Goal: Information Seeking & Learning: Learn about a topic

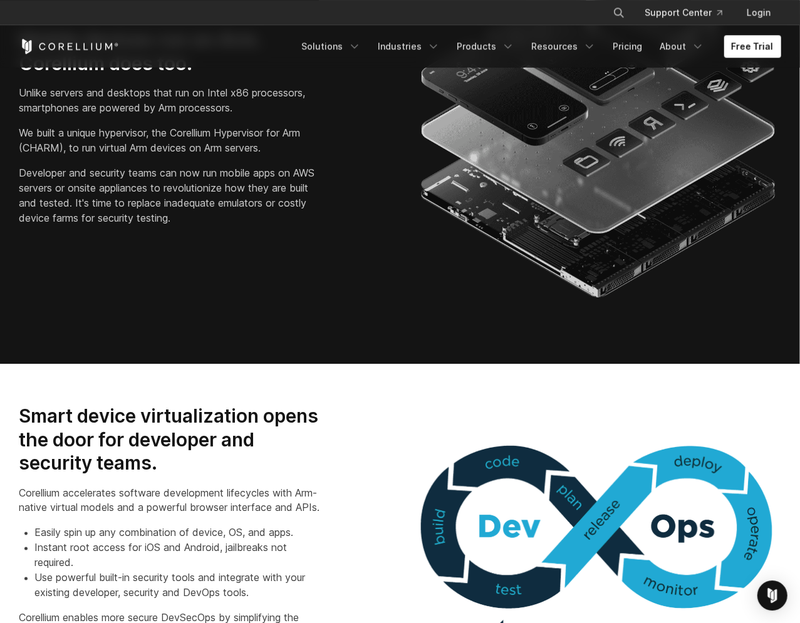
scroll to position [847, 0]
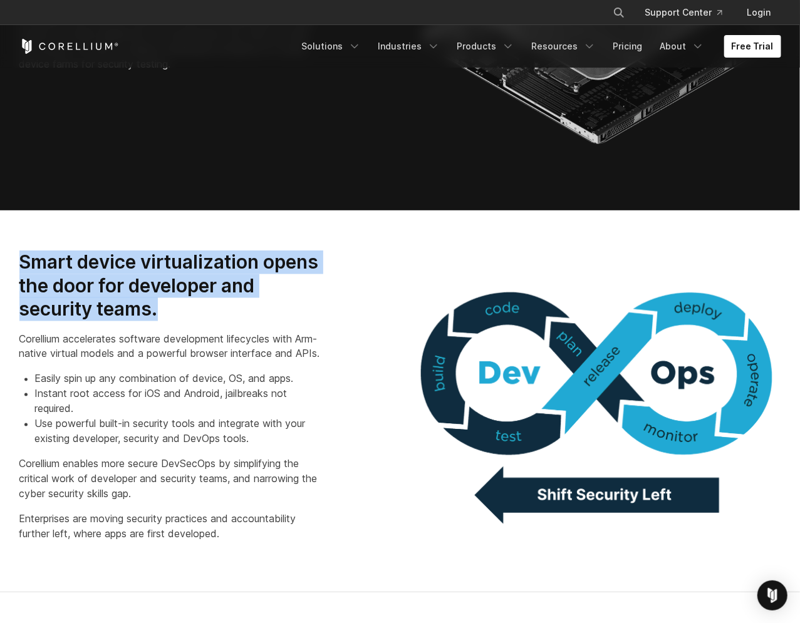
drag, startPoint x: 178, startPoint y: 311, endPoint x: 19, endPoint y: 255, distance: 168.5
click at [19, 255] on h3 "Smart device virtualization opens the door for developer and security teams." at bounding box center [172, 285] width 306 height 71
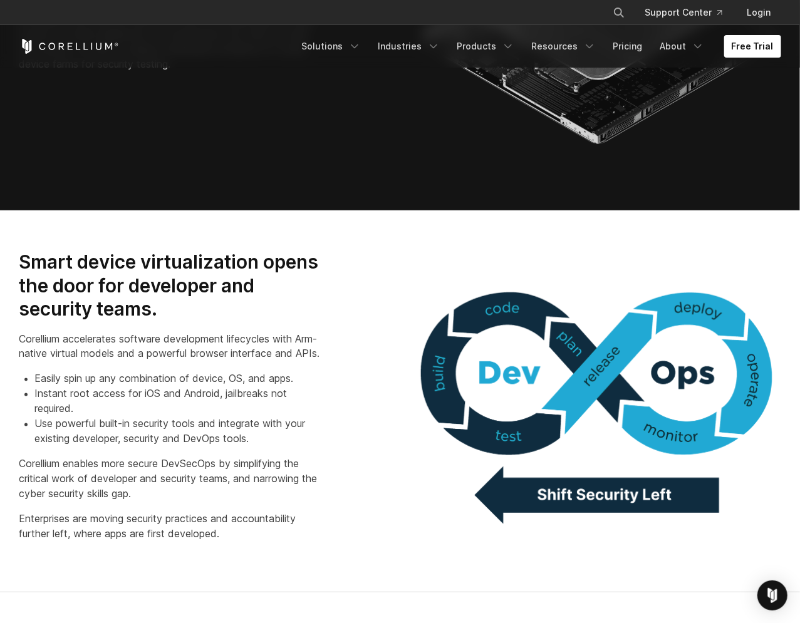
click at [24, 255] on h3 "Smart device virtualization opens the door for developer and security teams." at bounding box center [172, 285] width 306 height 71
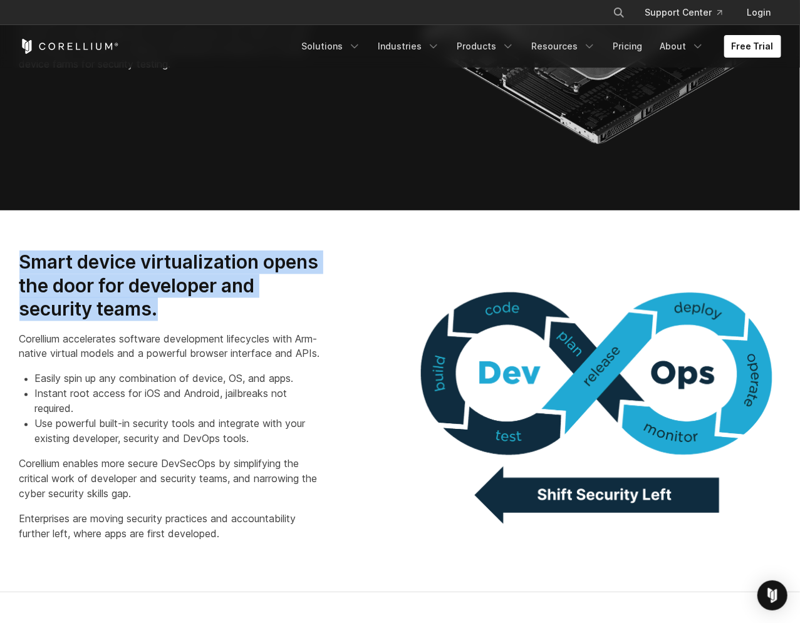
drag, startPoint x: 18, startPoint y: 254, endPoint x: 192, endPoint y: 323, distance: 187.8
click at [192, 323] on div "Smart device virtualization opens the door for developer and security teams. Co…" at bounding box center [203, 400] width 393 height 301
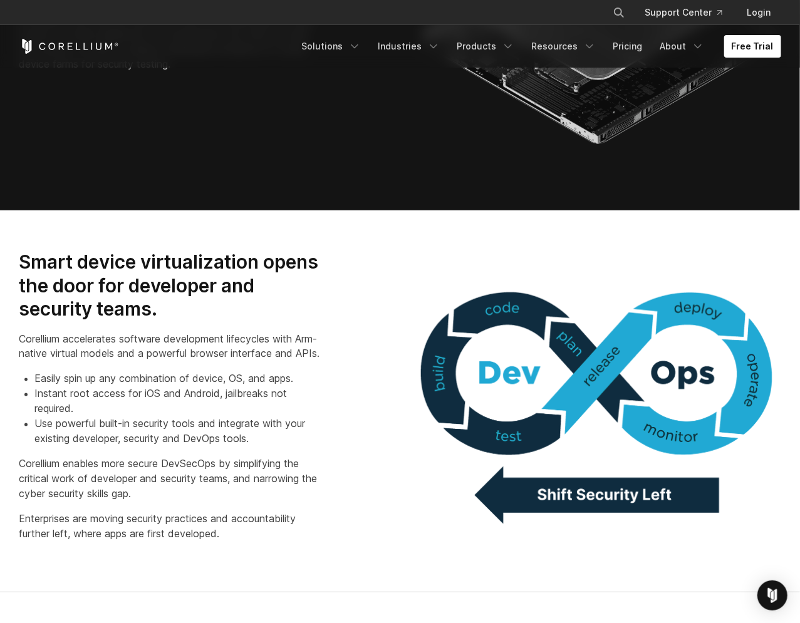
click at [175, 311] on h3 "Smart device virtualization opens the door for developer and security teams." at bounding box center [172, 285] width 306 height 71
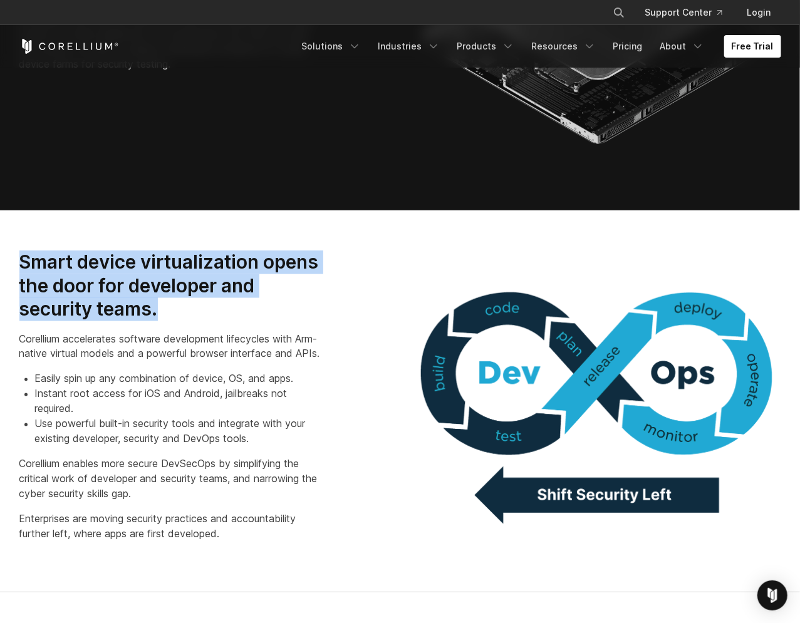
drag, startPoint x: 183, startPoint y: 309, endPoint x: 3, endPoint y: 244, distance: 191.7
click at [3, 244] on section "Smart device virtualization opens the door for developer and security teams. Co…" at bounding box center [400, 401] width 800 height 382
click at [43, 266] on h3 "Smart device virtualization opens the door for developer and security teams." at bounding box center [172, 285] width 306 height 71
drag, startPoint x: 18, startPoint y: 264, endPoint x: 220, endPoint y: 321, distance: 210.7
click at [220, 321] on div "Smart device virtualization opens the door for developer and security teams. Co…" at bounding box center [203, 400] width 393 height 301
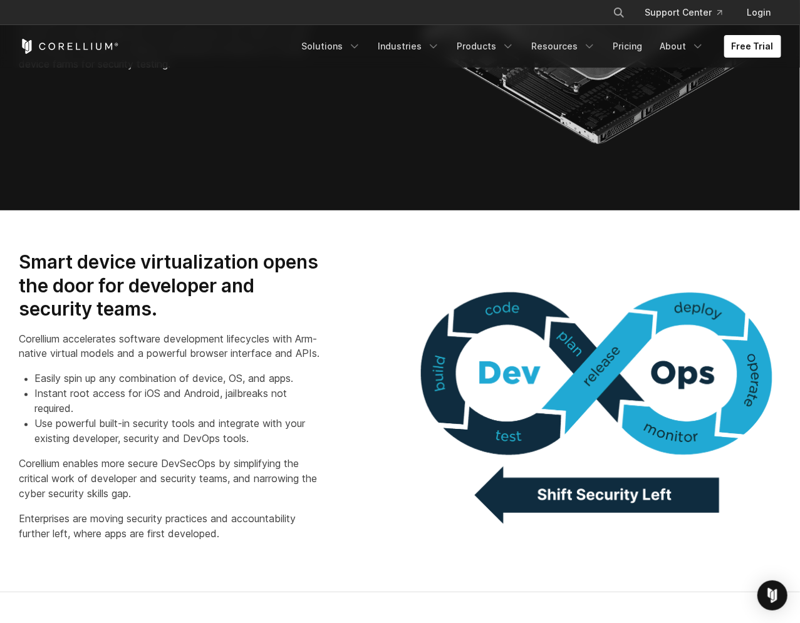
click at [196, 317] on h3 "Smart device virtualization opens the door for developer and security teams." at bounding box center [172, 285] width 306 height 71
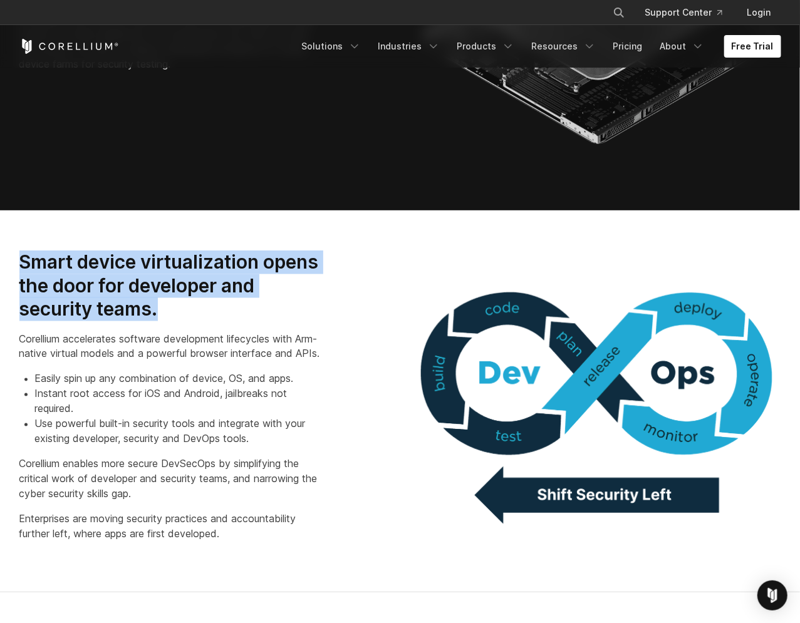
drag, startPoint x: 78, startPoint y: 295, endPoint x: 11, endPoint y: 251, distance: 80.1
click at [11, 251] on div "Smart device virtualization opens the door for developer and security teams. Co…" at bounding box center [203, 400] width 393 height 301
click at [44, 270] on h3 "Smart device virtualization opens the door for developer and security teams." at bounding box center [172, 285] width 306 height 71
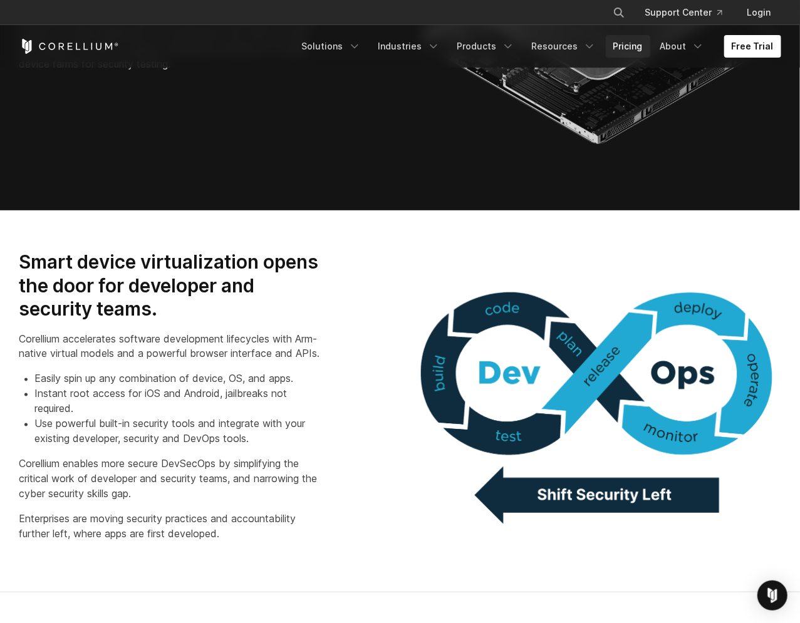
click at [626, 47] on link "Pricing" at bounding box center [627, 46] width 44 height 23
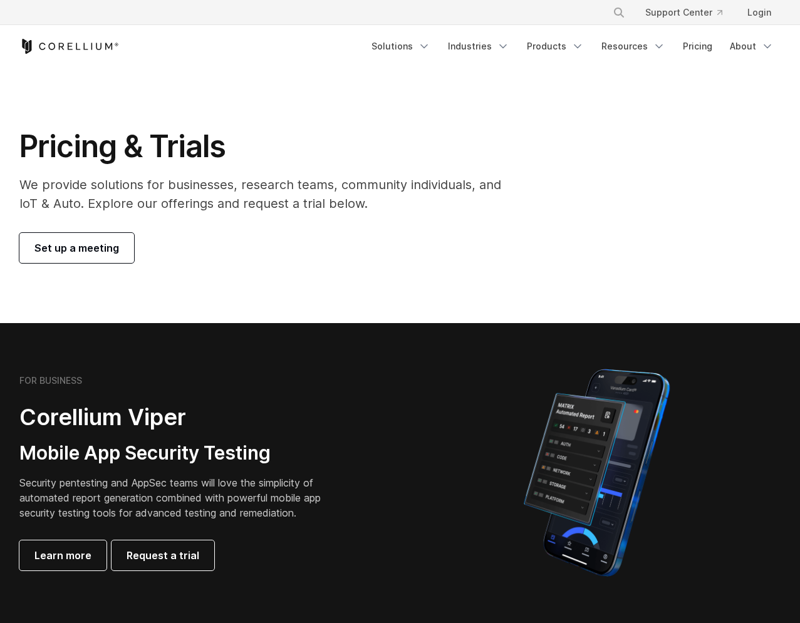
scroll to position [912, 0]
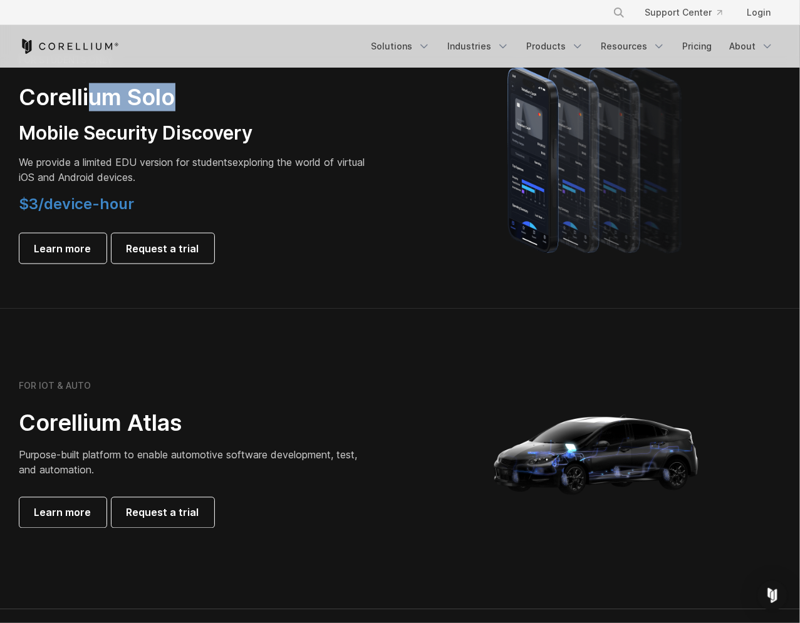
drag, startPoint x: 87, startPoint y: 88, endPoint x: 212, endPoint y: 90, distance: 125.2
click at [212, 90] on h2 "Corellium Solo" at bounding box center [194, 97] width 351 height 28
drag, startPoint x: 229, startPoint y: 138, endPoint x: 210, endPoint y: 162, distance: 30.3
click at [229, 138] on h3 "Mobile Security Discovery" at bounding box center [194, 133] width 351 height 24
click at [72, 252] on span "Learn more" at bounding box center [62, 248] width 57 height 15
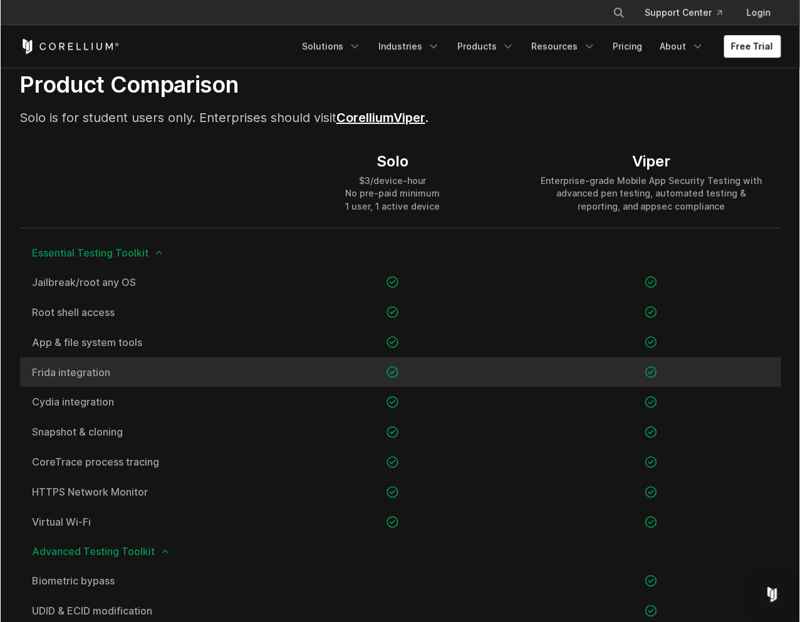
scroll to position [847, 0]
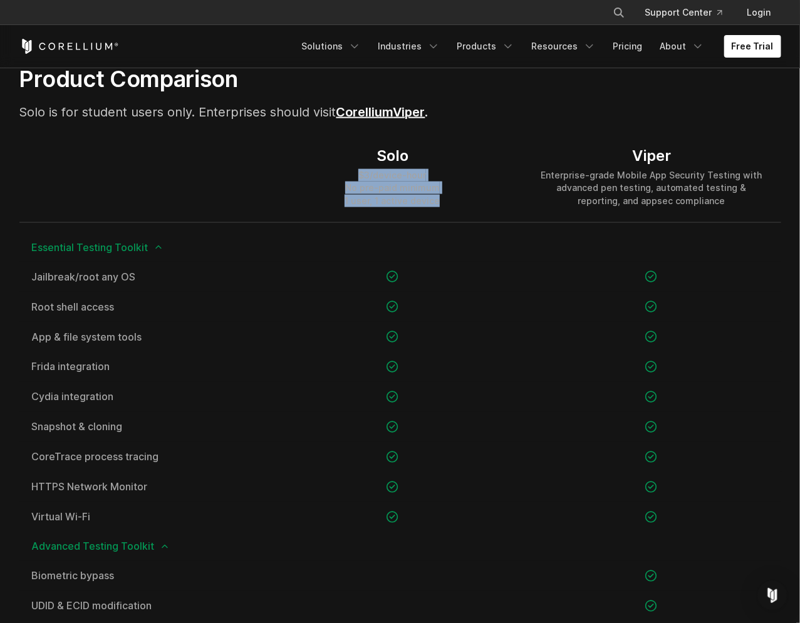
drag, startPoint x: 356, startPoint y: 170, endPoint x: 453, endPoint y: 198, distance: 101.2
click at [453, 198] on div "Solo $3/device-hour No pre-paid minimum 1 user, 1 active device" at bounding box center [392, 176] width 259 height 90
drag, startPoint x: 461, startPoint y: 202, endPoint x: 356, endPoint y: 171, distance: 109.6
click at [356, 171] on div "Solo $3/device-hour No pre-paid minimum 1 user, 1 active device" at bounding box center [392, 176] width 259 height 90
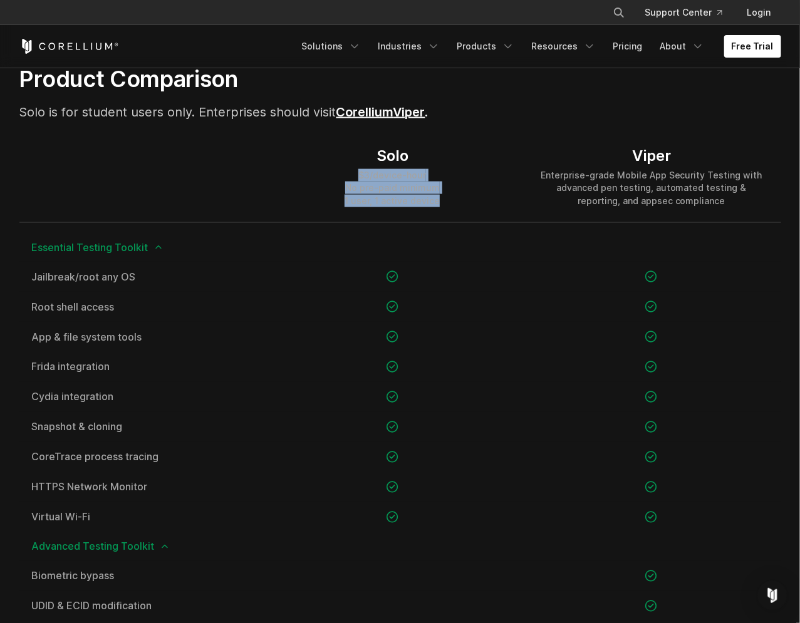
click at [368, 182] on div "$3/device-hour No pre-paid minimum 1 user, 1 active device" at bounding box center [391, 188] width 95 height 38
drag, startPoint x: 364, startPoint y: 175, endPoint x: 440, endPoint y: 202, distance: 80.6
click at [440, 202] on div "Solo $3/device-hour No pre-paid minimum 1 user, 1 active device" at bounding box center [392, 176] width 259 height 90
drag, startPoint x: 443, startPoint y: 201, endPoint x: 375, endPoint y: 177, distance: 72.3
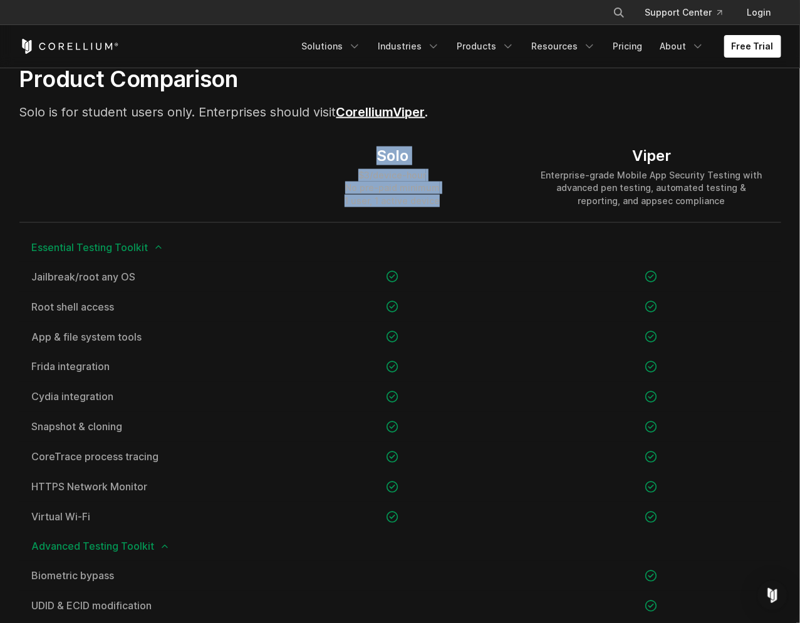
click at [358, 169] on div "Solo $3/device-hour No pre-paid minimum 1 user, 1 active device" at bounding box center [392, 176] width 259 height 90
drag, startPoint x: 375, startPoint y: 177, endPoint x: 363, endPoint y: 176, distance: 12.6
click at [374, 177] on div "$3/device-hour No pre-paid minimum 1 user, 1 active device" at bounding box center [391, 188] width 95 height 38
drag, startPoint x: 363, startPoint y: 176, endPoint x: 435, endPoint y: 200, distance: 76.4
click at [435, 200] on div "$3/device-hour No pre-paid minimum 1 user, 1 active device" at bounding box center [391, 188] width 95 height 38
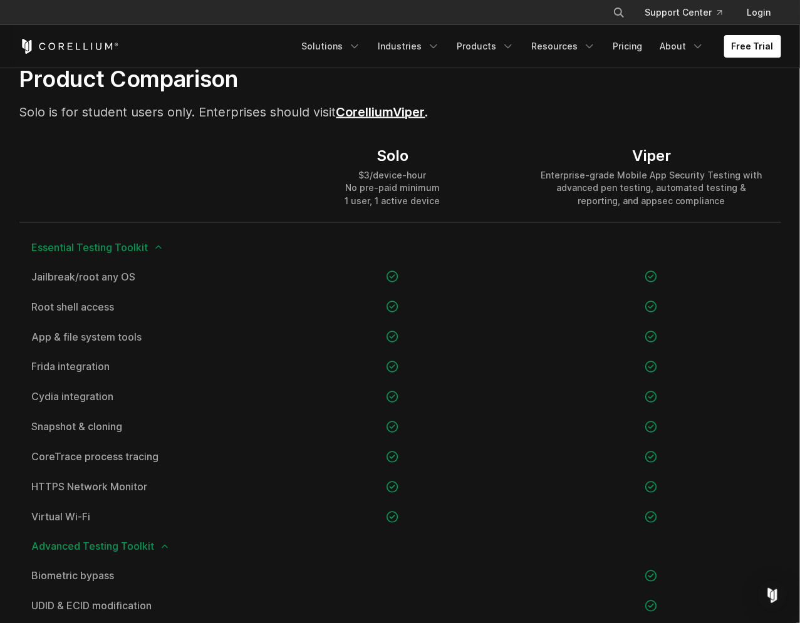
click at [440, 205] on div "Solo $3/device-hour No pre-paid minimum 1 user, 1 active device" at bounding box center [392, 176] width 259 height 90
drag, startPoint x: 437, startPoint y: 201, endPoint x: 352, endPoint y: 172, distance: 89.9
click at [352, 172] on div "Solo $3/device-hour No pre-paid minimum 1 user, 1 active device" at bounding box center [392, 176] width 259 height 90
click at [374, 185] on div "$3/device-hour No pre-paid minimum 1 user, 1 active device" at bounding box center [391, 188] width 95 height 38
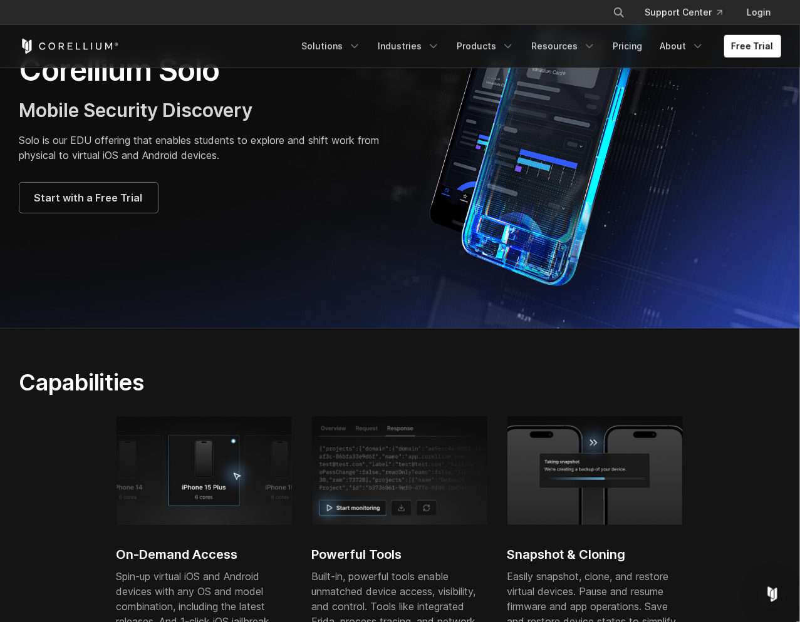
scroll to position [0, 0]
